Goal: Contribute content: Contribute content

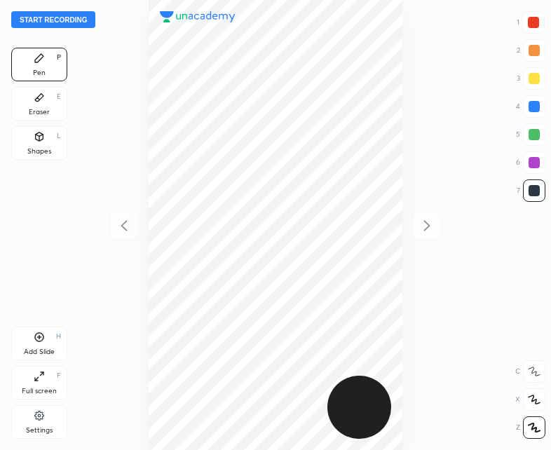
scroll to position [450, 327]
click at [46, 20] on button "Start recording" at bounding box center [53, 19] width 84 height 17
click at [531, 25] on div at bounding box center [533, 22] width 11 height 11
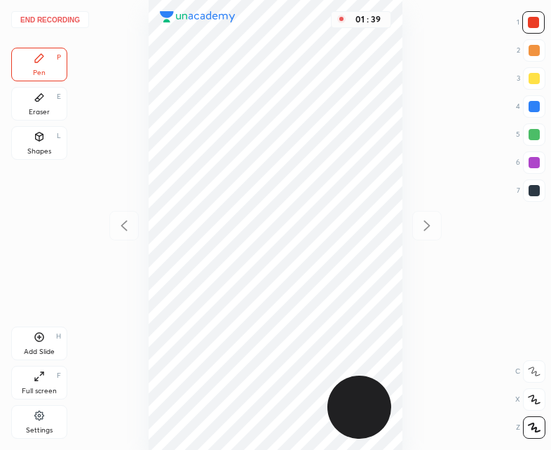
click at [533, 196] on div at bounding box center [534, 190] width 22 height 22
click at [29, 345] on div "Add Slide H" at bounding box center [39, 344] width 56 height 34
click at [114, 219] on div at bounding box center [123, 225] width 29 height 29
click at [429, 229] on icon at bounding box center [427, 225] width 17 height 17
click at [31, 133] on div "Shapes L" at bounding box center [39, 143] width 56 height 34
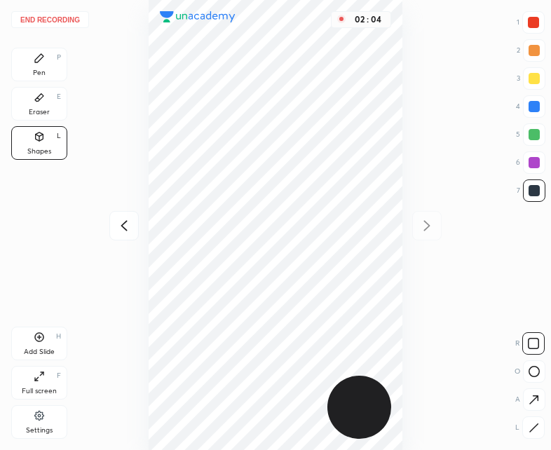
click at [44, 55] on icon at bounding box center [39, 58] width 11 height 11
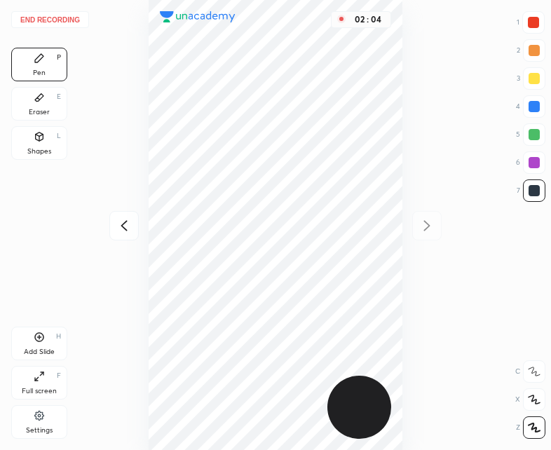
click at [119, 226] on icon at bounding box center [124, 225] width 17 height 17
click at [428, 229] on icon at bounding box center [427, 225] width 17 height 17
click at [121, 228] on icon at bounding box center [124, 225] width 17 height 17
click at [428, 226] on icon at bounding box center [427, 225] width 17 height 17
click at [123, 228] on icon at bounding box center [124, 226] width 6 height 11
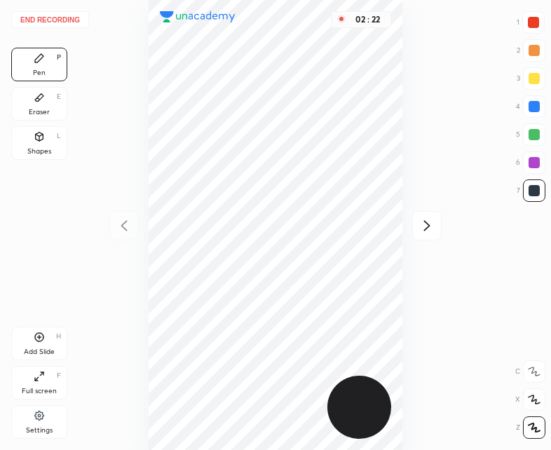
click at [34, 341] on icon at bounding box center [39, 337] width 11 height 11
click at [121, 235] on div at bounding box center [123, 225] width 29 height 29
click at [44, 334] on icon at bounding box center [39, 337] width 11 height 11
click at [122, 238] on div at bounding box center [123, 225] width 29 height 29
click at [427, 225] on icon at bounding box center [427, 225] width 17 height 17
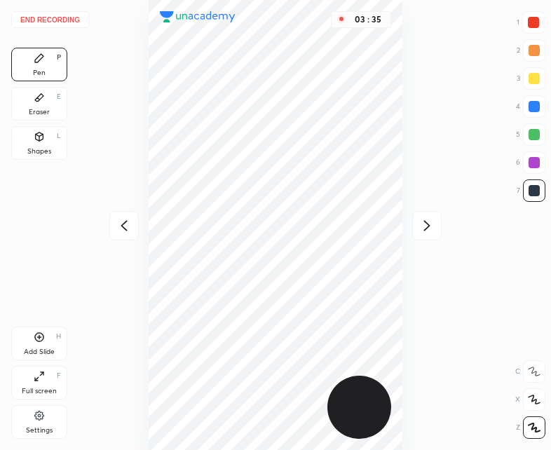
click at [534, 185] on div at bounding box center [534, 190] width 11 height 11
click at [43, 332] on icon at bounding box center [39, 337] width 11 height 11
click at [120, 229] on icon at bounding box center [124, 225] width 17 height 17
click at [424, 233] on icon at bounding box center [427, 225] width 17 height 17
click at [130, 219] on icon at bounding box center [124, 225] width 17 height 17
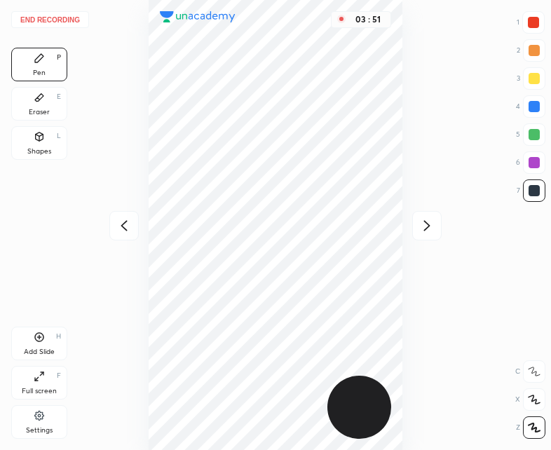
click at [433, 226] on icon at bounding box center [427, 225] width 17 height 17
click at [53, 136] on div "Shapes L" at bounding box center [39, 143] width 56 height 34
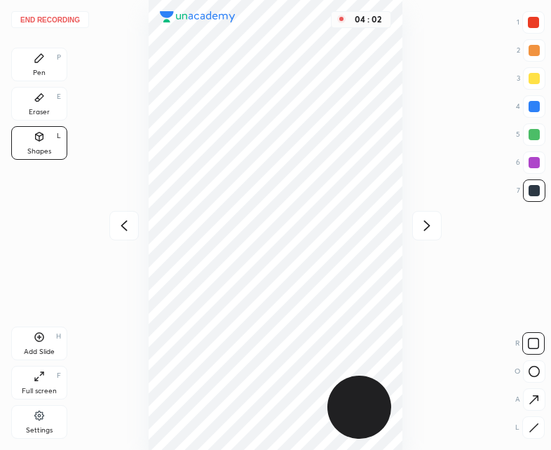
click at [47, 62] on div "Pen P" at bounding box center [39, 65] width 56 height 34
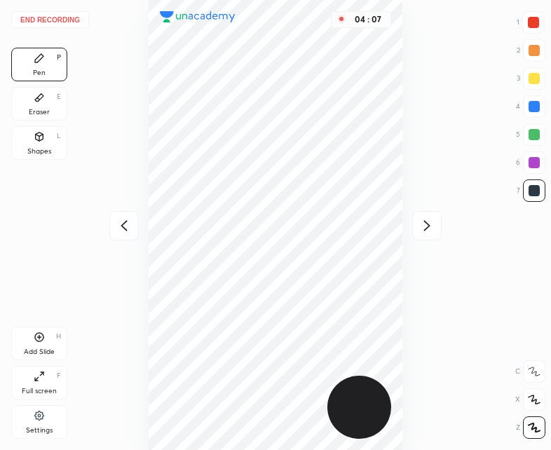
click at [125, 233] on icon at bounding box center [124, 225] width 17 height 17
click at [418, 237] on div at bounding box center [426, 225] width 29 height 29
click at [60, 156] on div "Shapes L" at bounding box center [39, 143] width 56 height 34
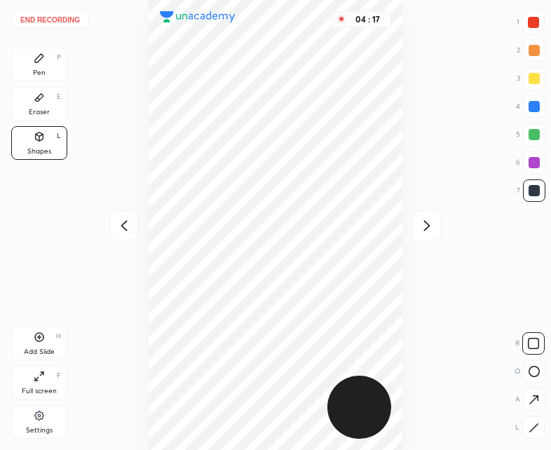
click at [49, 52] on div "Pen P" at bounding box center [39, 65] width 56 height 34
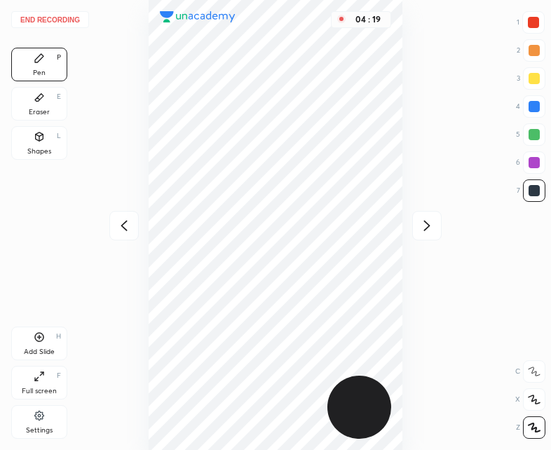
click at [132, 224] on icon at bounding box center [124, 225] width 17 height 17
click at [129, 225] on icon at bounding box center [124, 225] width 17 height 17
click at [39, 65] on div "Pen P" at bounding box center [39, 65] width 56 height 34
click at [53, 341] on div "Add Slide H" at bounding box center [39, 344] width 56 height 34
click at [128, 219] on icon at bounding box center [124, 225] width 17 height 17
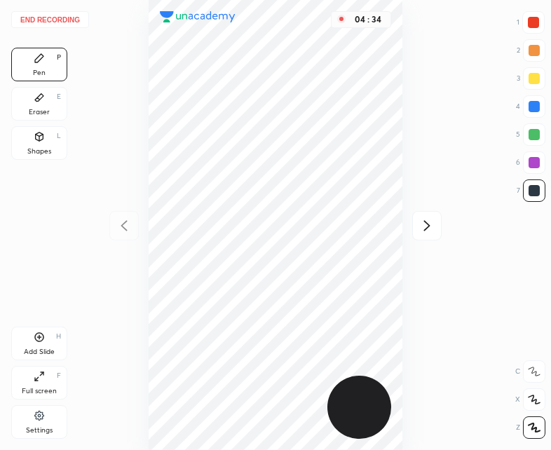
click at [40, 97] on icon at bounding box center [39, 98] width 8 height 8
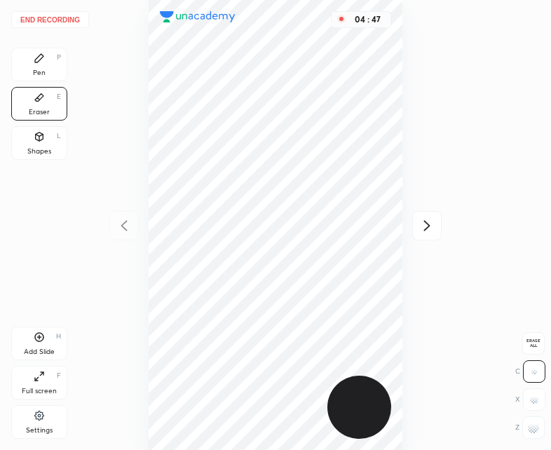
click at [48, 66] on div "Pen P" at bounding box center [39, 65] width 56 height 34
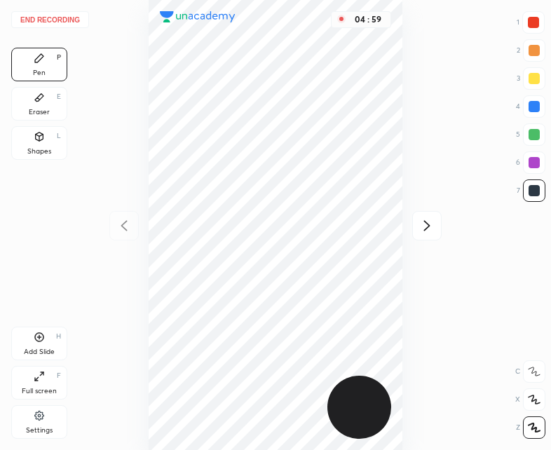
click at [39, 348] on div "Add Slide" at bounding box center [39, 351] width 31 height 7
click at [416, 225] on div at bounding box center [426, 225] width 29 height 29
click at [432, 224] on icon at bounding box center [427, 225] width 17 height 17
click at [130, 226] on icon at bounding box center [124, 225] width 17 height 17
click at [117, 234] on div at bounding box center [123, 225] width 29 height 29
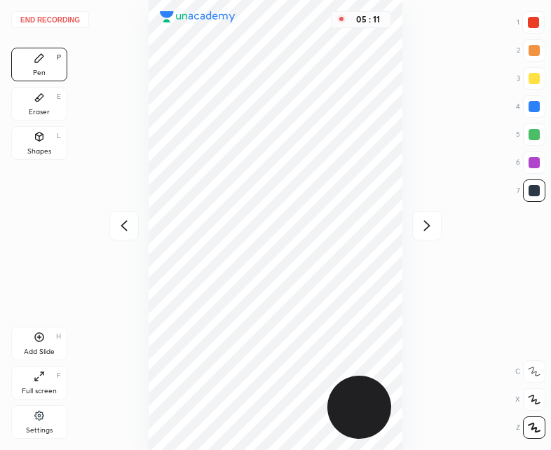
click at [133, 220] on div at bounding box center [123, 225] width 29 height 29
click at [435, 226] on icon at bounding box center [427, 225] width 17 height 17
click at [432, 222] on icon at bounding box center [427, 225] width 17 height 17
click at [119, 231] on icon at bounding box center [124, 225] width 17 height 17
click at [124, 228] on icon at bounding box center [124, 226] width 6 height 11
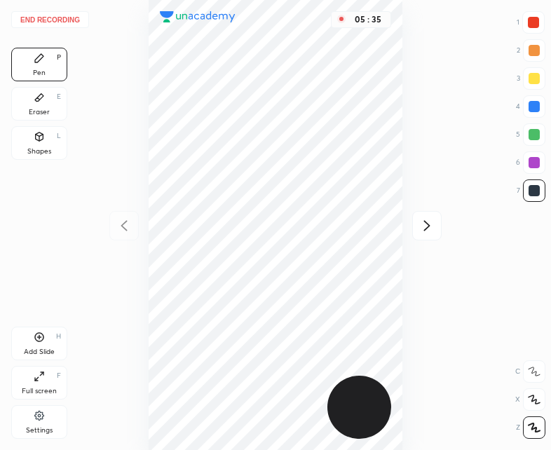
click at [48, 17] on button "End recording" at bounding box center [50, 19] width 78 height 17
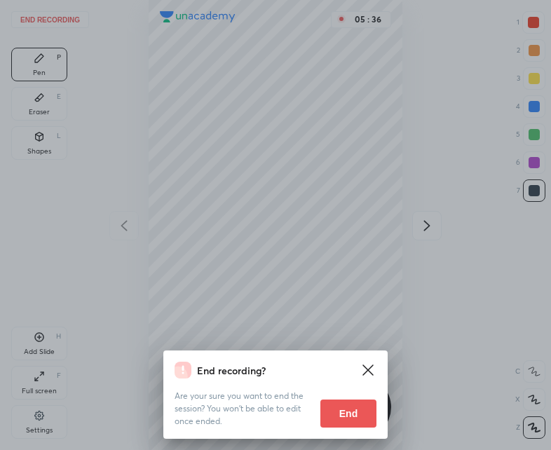
click at [354, 411] on button "End" at bounding box center [348, 414] width 56 height 28
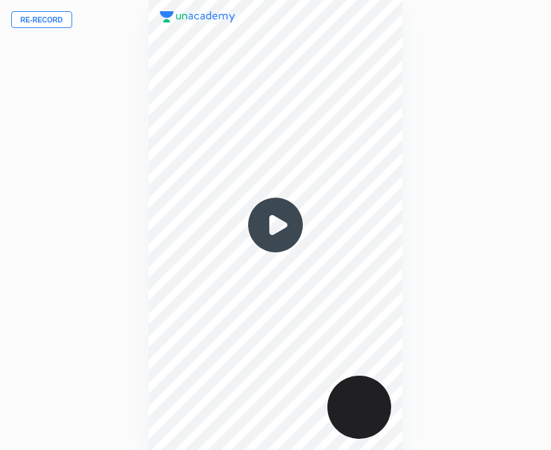
click at [285, 229] on img at bounding box center [275, 224] width 67 height 67
